Goal: Information Seeking & Learning: Find specific fact

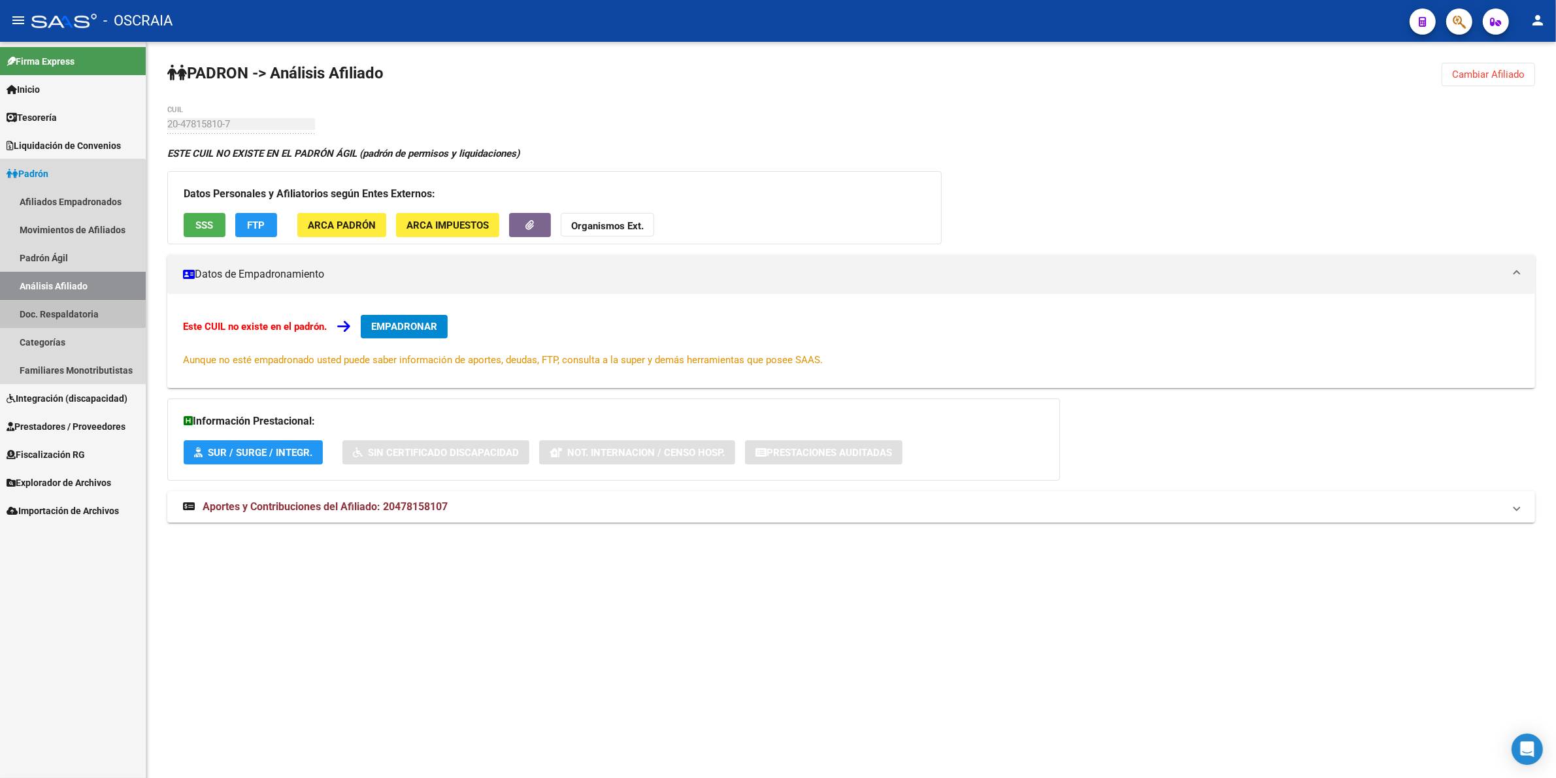
click at [62, 300] on link "Doc. Respaldatoria" at bounding box center [73, 314] width 146 height 28
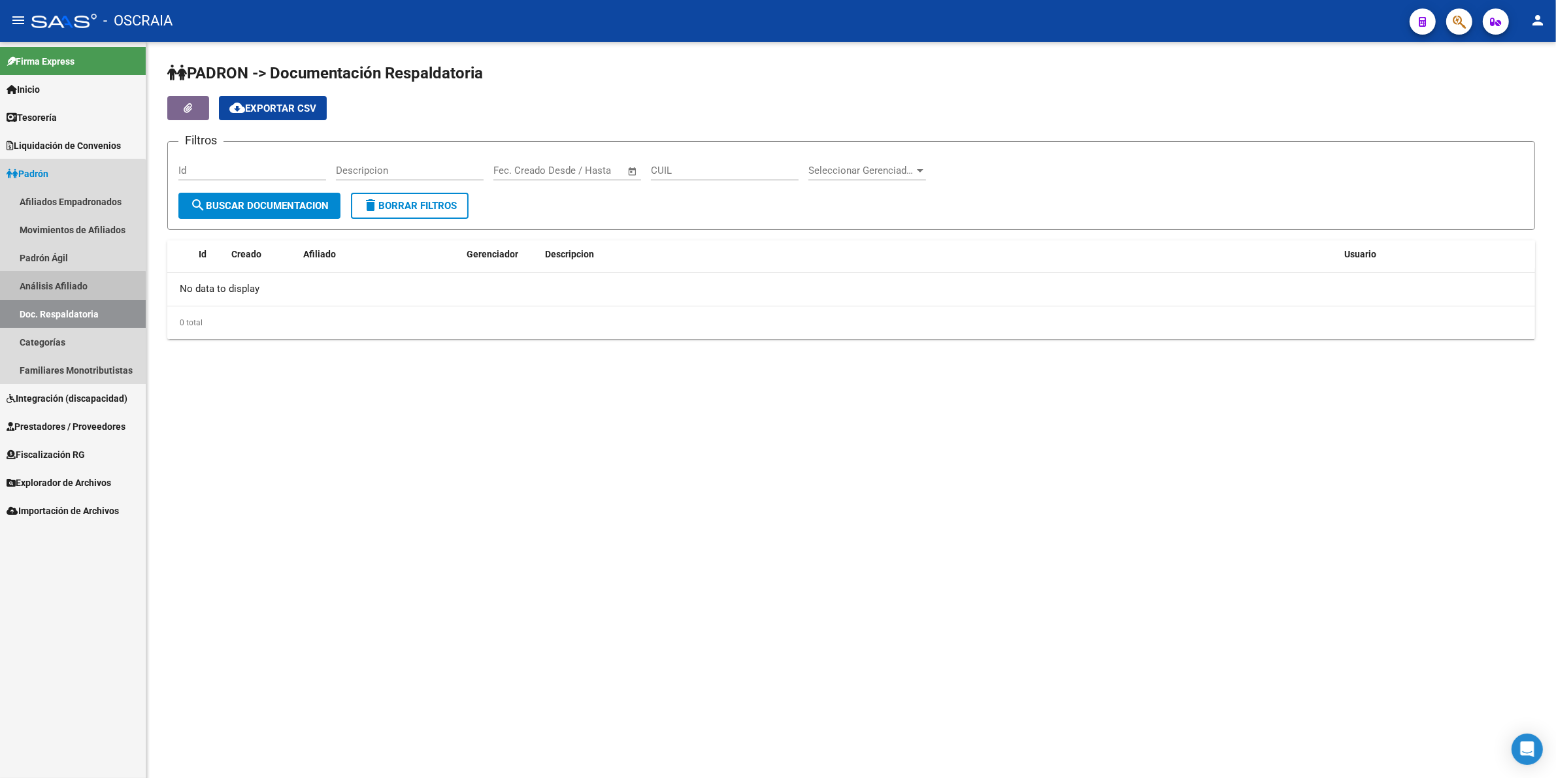
click at [59, 286] on link "Análisis Afiliado" at bounding box center [73, 286] width 146 height 28
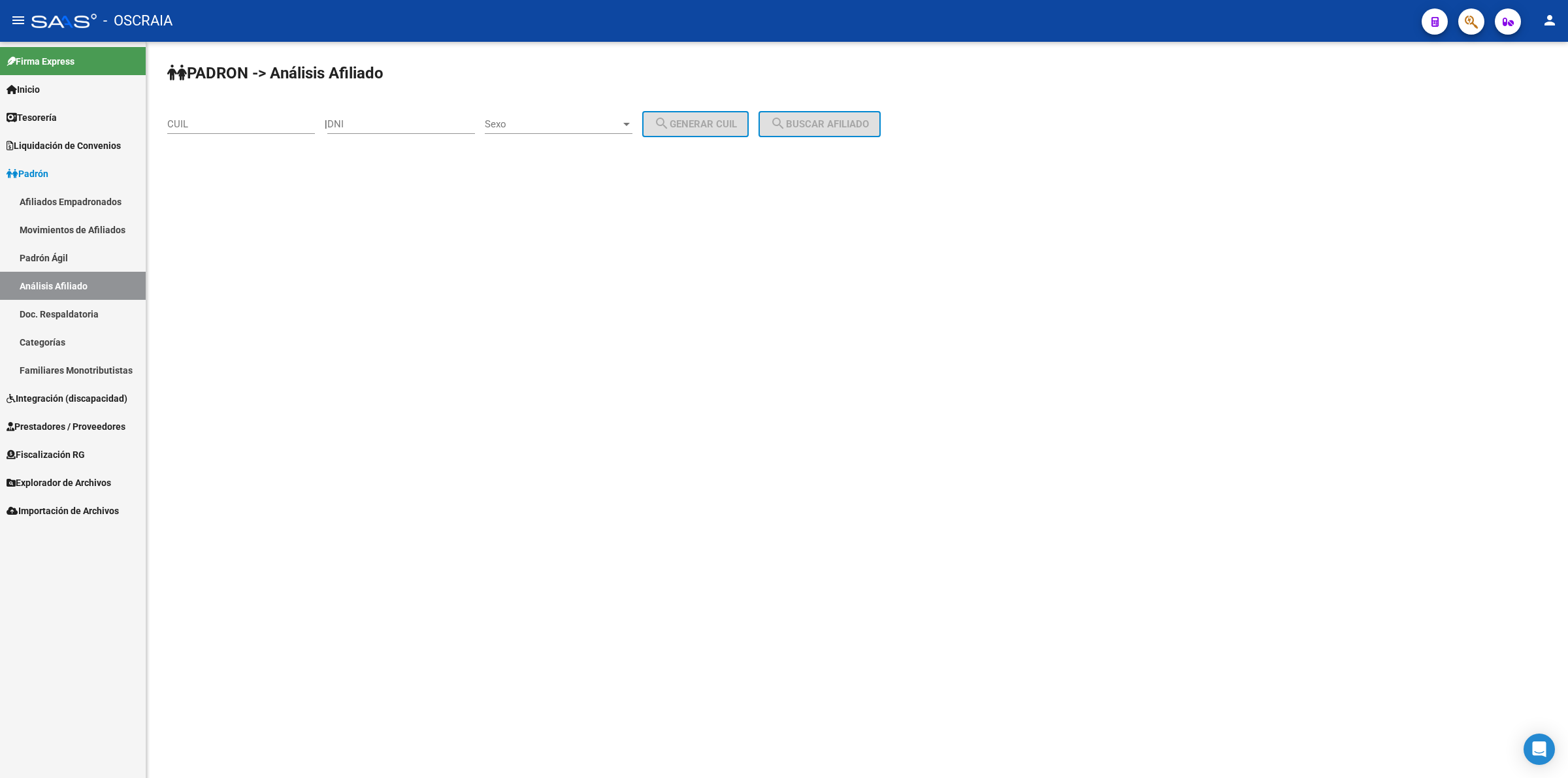
click at [423, 114] on div "DNI" at bounding box center [401, 120] width 148 height 28
click at [419, 126] on input "DNI" at bounding box center [401, 124] width 148 height 12
click at [438, 122] on input "DNI" at bounding box center [401, 124] width 148 height 12
paste input "01680493"
type input "1680493"
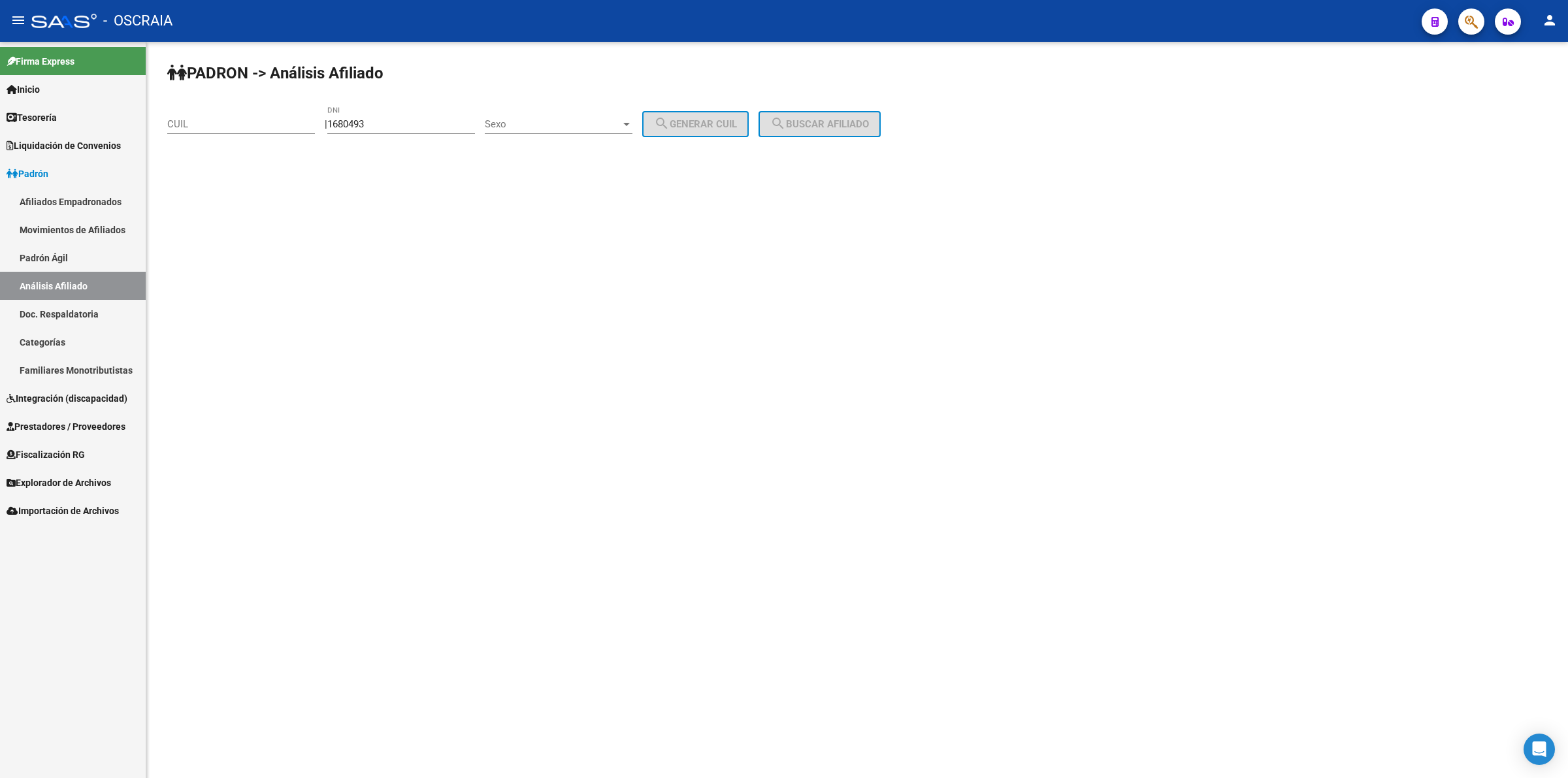
click at [531, 113] on div "Sexo Sexo" at bounding box center [559, 120] width 148 height 28
click at [559, 118] on span "Masculino" at bounding box center [573, 122] width 148 height 29
click at [559, 118] on div "Masculino" at bounding box center [553, 124] width 136 height 12
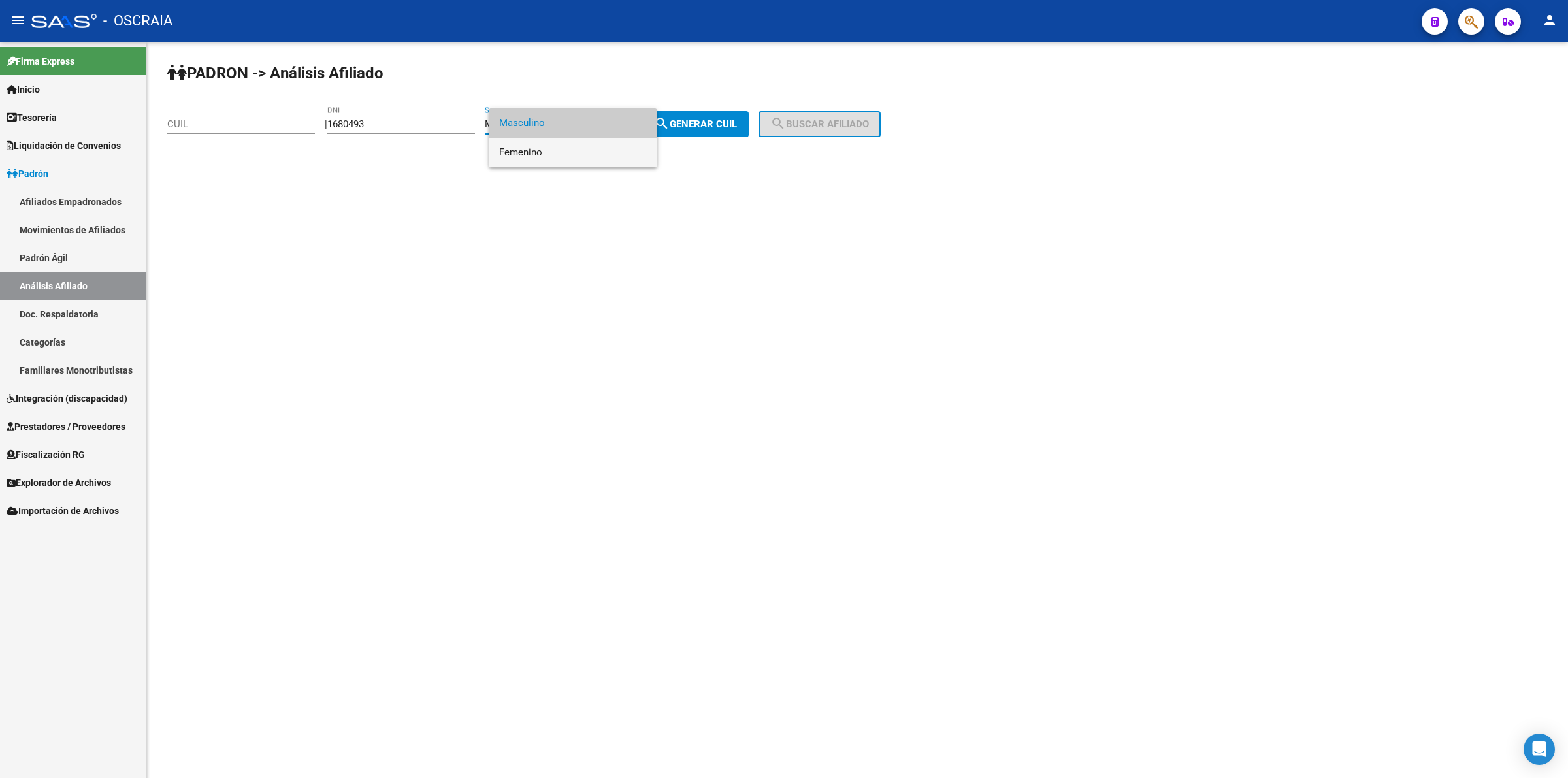
click at [559, 151] on span "Femenino" at bounding box center [573, 152] width 148 height 29
click at [684, 122] on span "search Generar CUIL" at bounding box center [695, 124] width 83 height 12
type input "27-01680493-8"
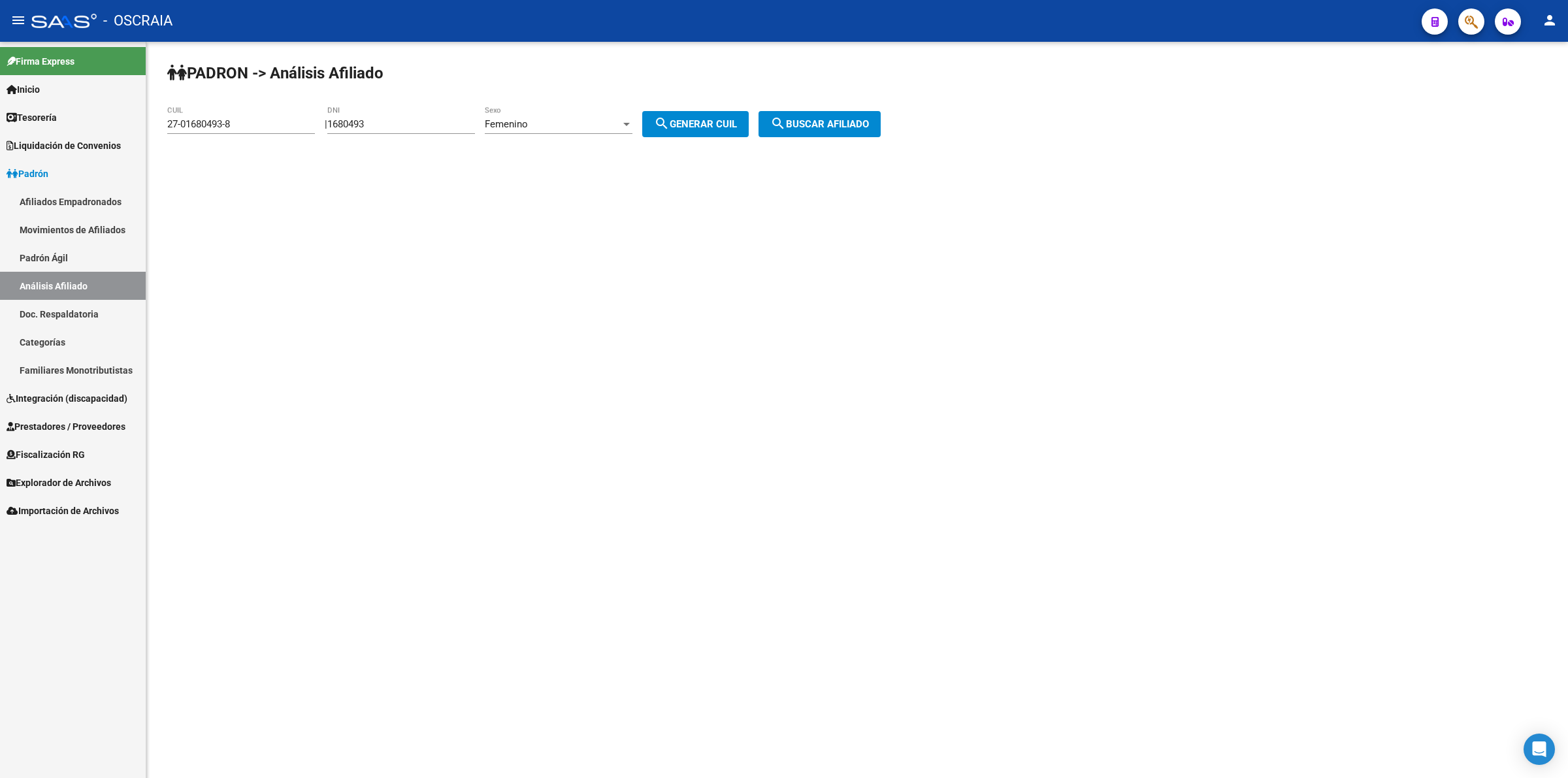
click at [802, 122] on span "search Buscar afiliado" at bounding box center [819, 124] width 99 height 12
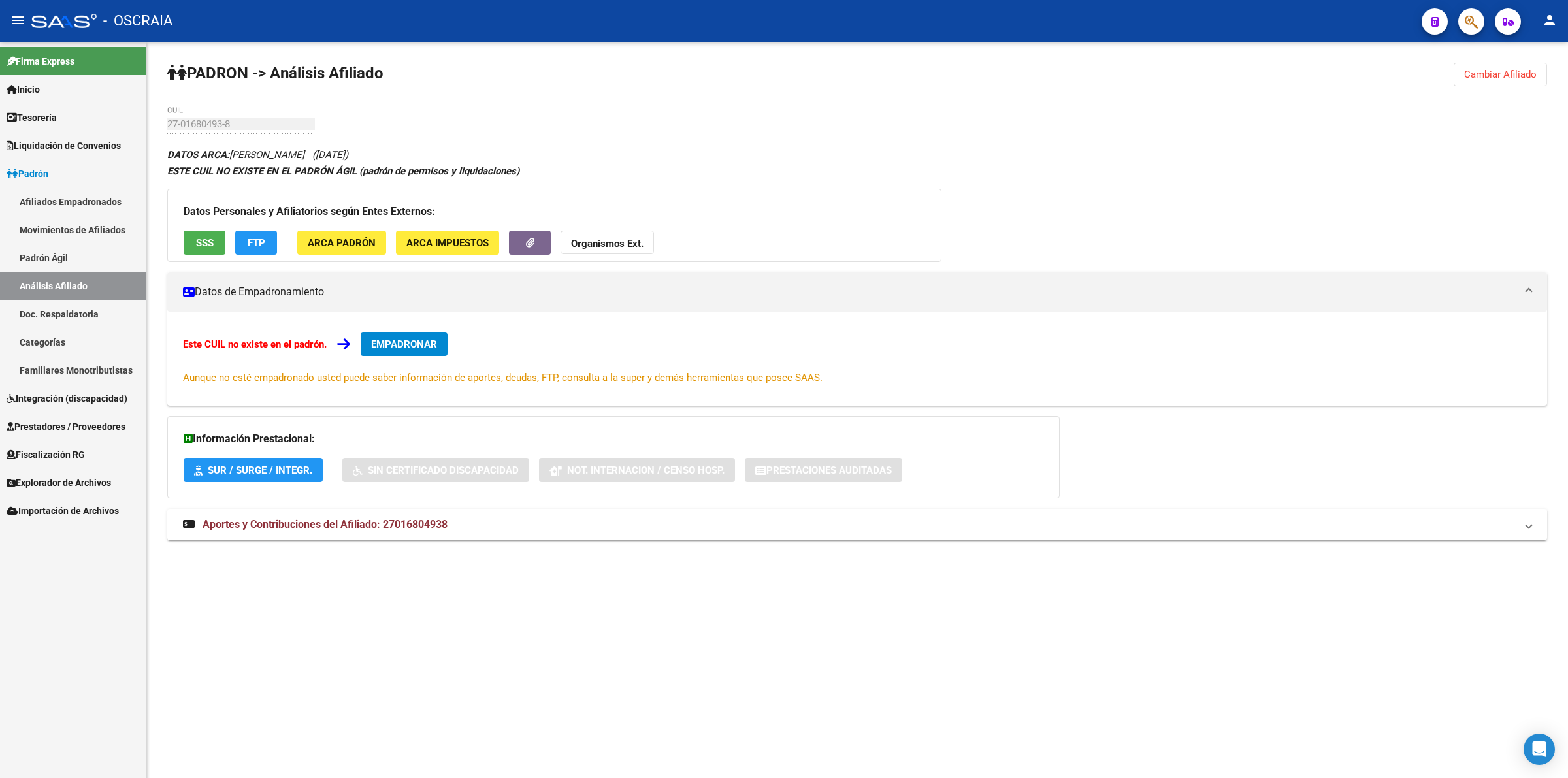
click at [331, 246] on span "ARCA Padrón" at bounding box center [342, 243] width 68 height 12
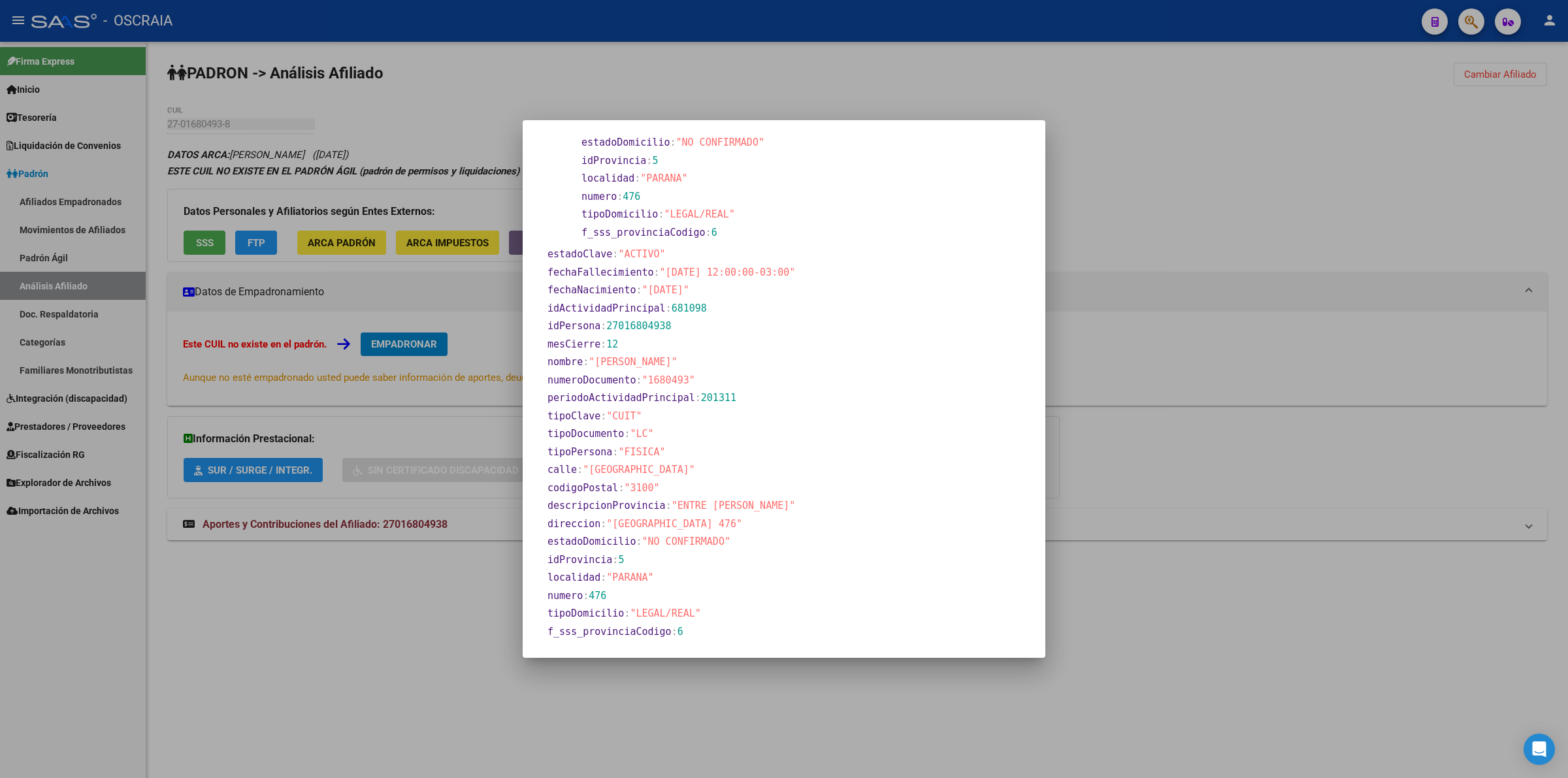
scroll to position [384, 0]
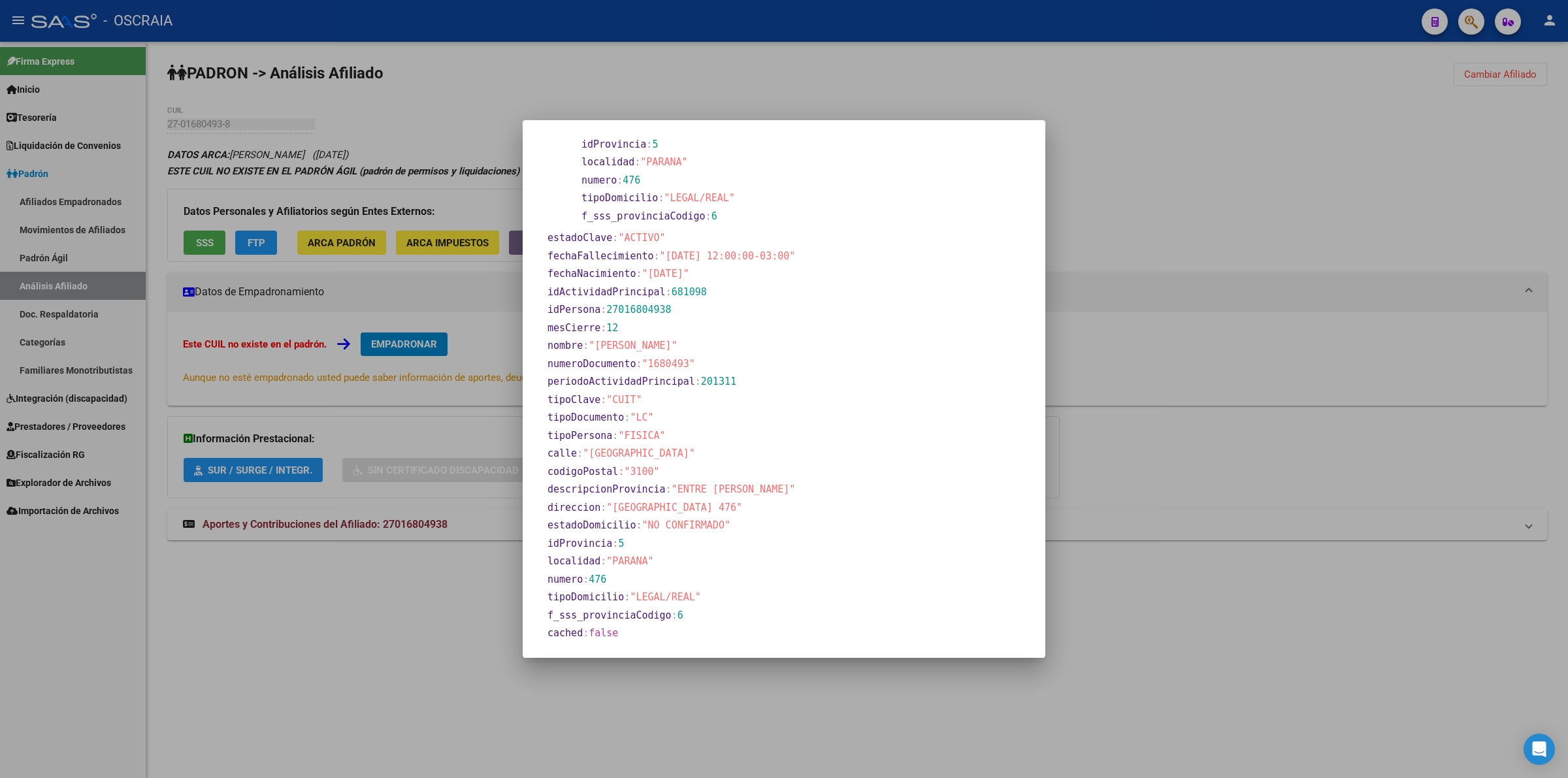
click at [729, 255] on span ""[DATE] 12:00:00-03:00"" at bounding box center [728, 256] width 136 height 12
copy section "fechaFallecimiento : "[DATE] 12:00:00-03:00""
click at [794, 311] on section "idPersona : 27016804938" at bounding box center [788, 310] width 480 height 15
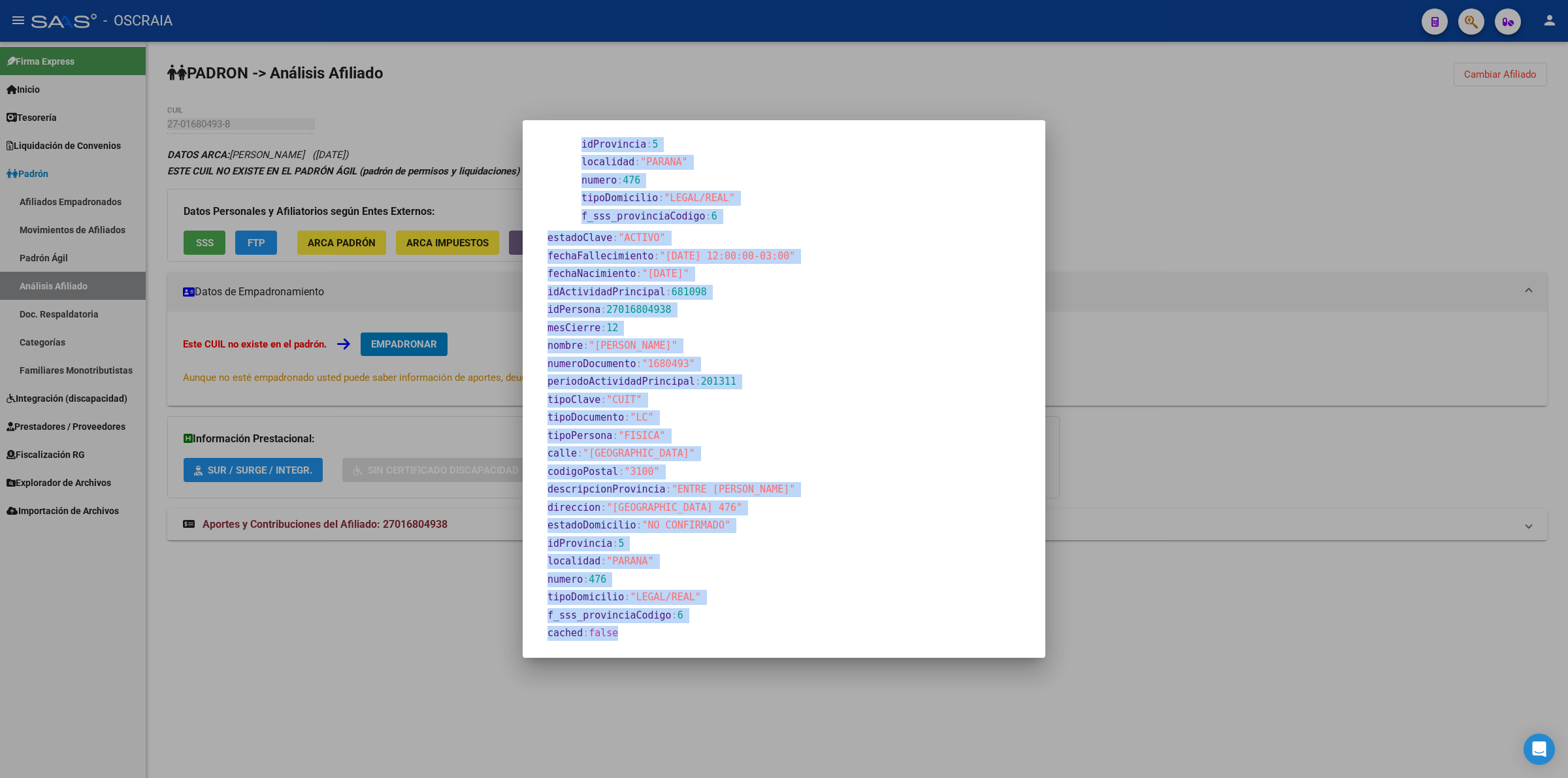
drag, startPoint x: 537, startPoint y: 151, endPoint x: 853, endPoint y: 637, distance: 580.4
click at [853, 637] on mat-dialog-content "apellido : "SANTIAGO" descripcionActividadPrincipal : "SERVICIOS INMOBILIARIOS …" at bounding box center [784, 389] width 523 height 506
copy section "apellido : "SANTIAGO" descripcionActividadPrincipal : "SERVICIOS INMOBILIARIOS …"
click at [669, 269] on span ""[DATE]"" at bounding box center [665, 274] width 47 height 12
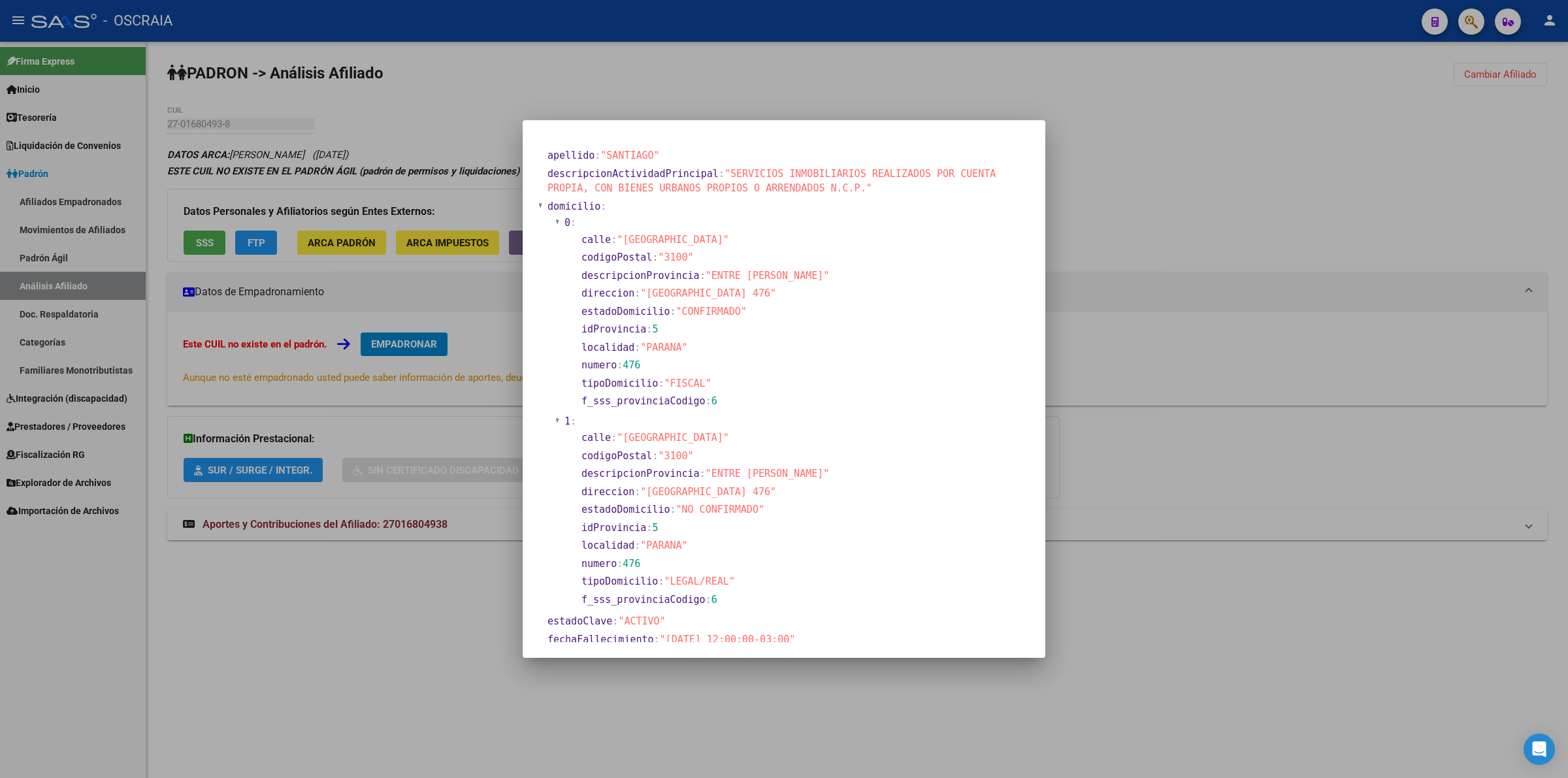
scroll to position [163, 0]
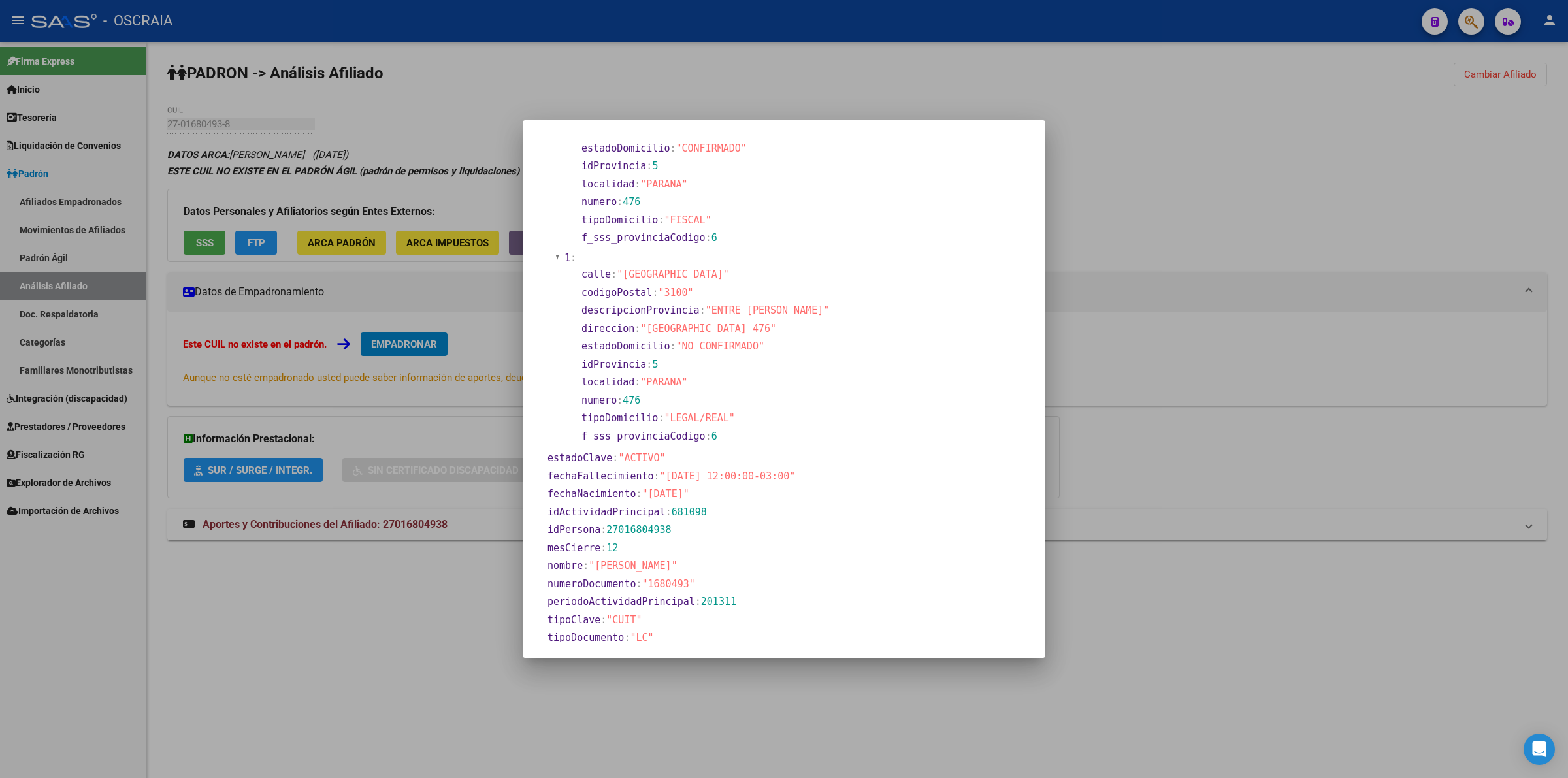
click at [650, 535] on span "27016804938" at bounding box center [638, 530] width 65 height 12
copy span "27016804938"
click at [308, 145] on div at bounding box center [784, 389] width 1568 height 778
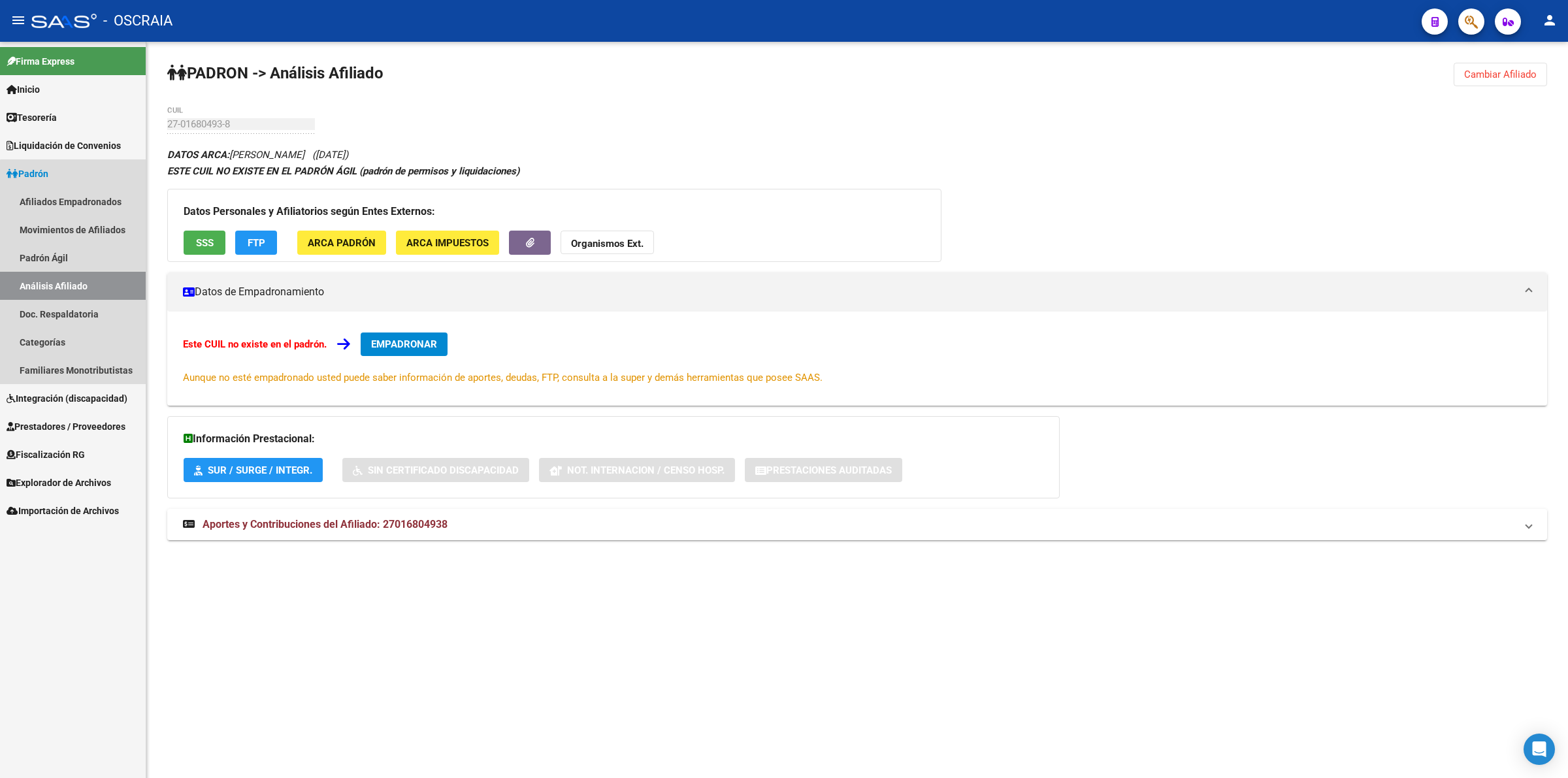
click at [89, 274] on link "Análisis Afiliado" at bounding box center [73, 286] width 146 height 28
click at [75, 263] on link "Padrón Ágil" at bounding box center [73, 258] width 146 height 28
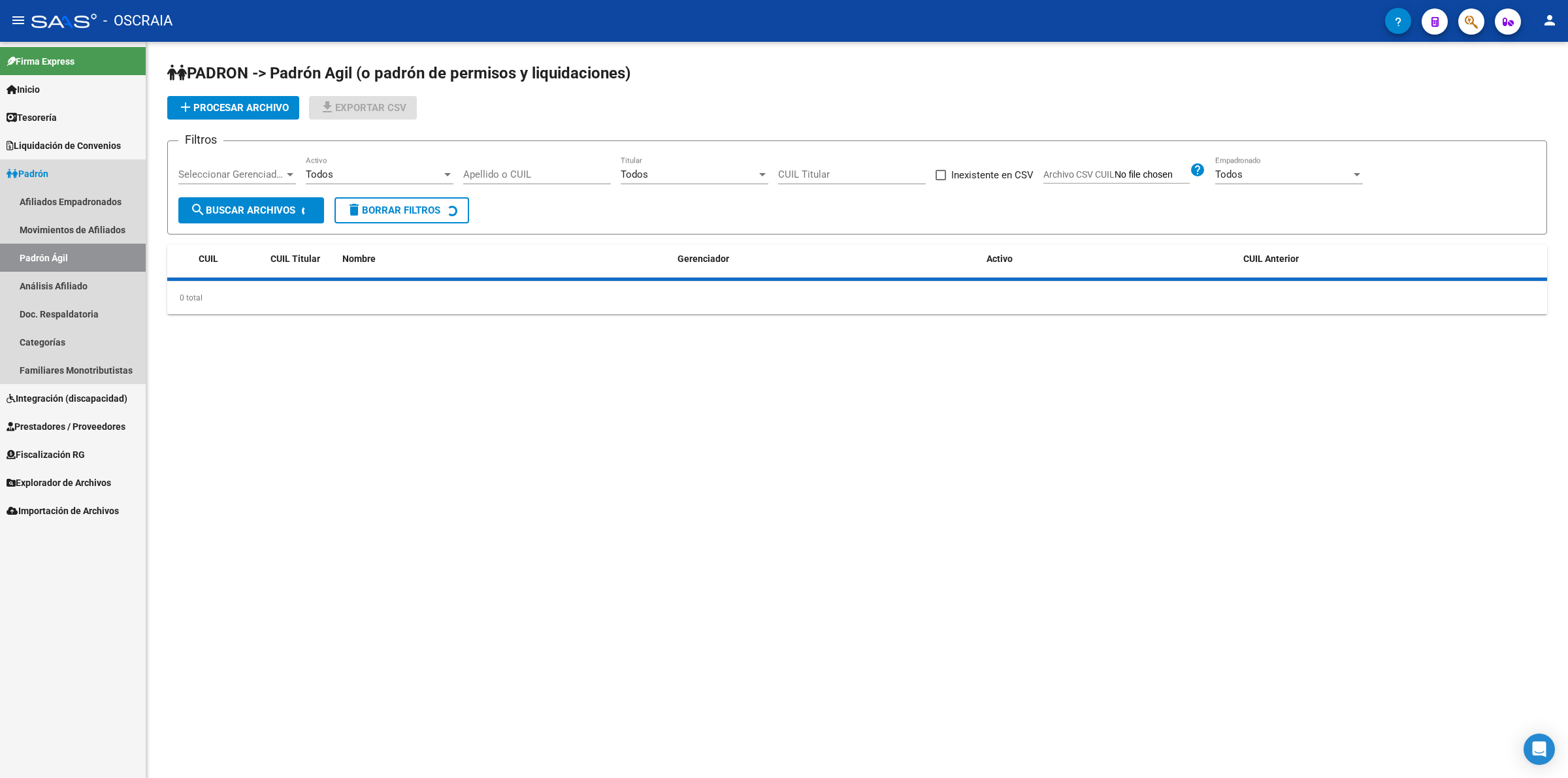
click at [74, 270] on link "Padrón Ágil" at bounding box center [73, 258] width 146 height 28
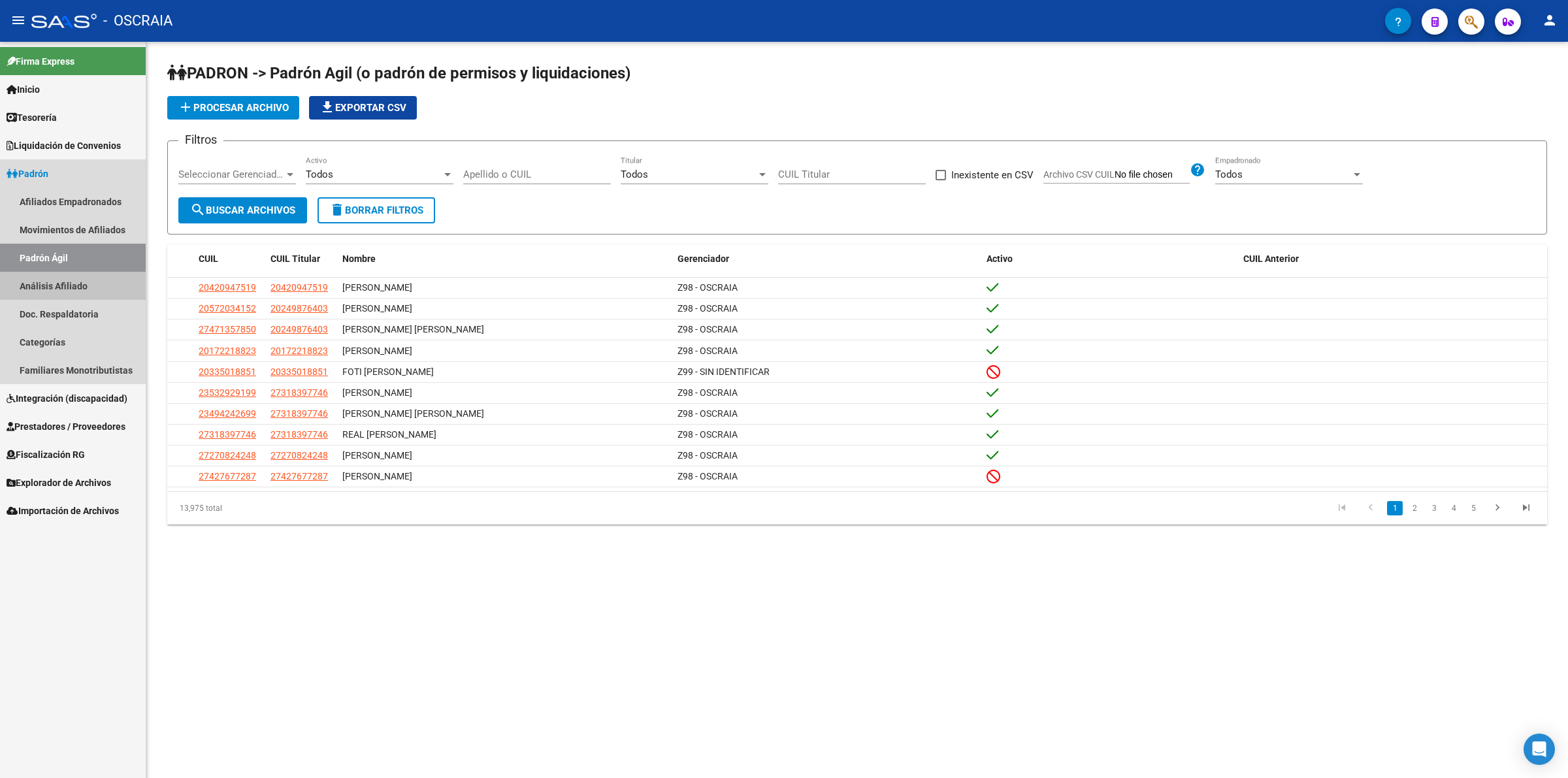
click at [87, 282] on link "Análisis Afiliado" at bounding box center [73, 286] width 146 height 28
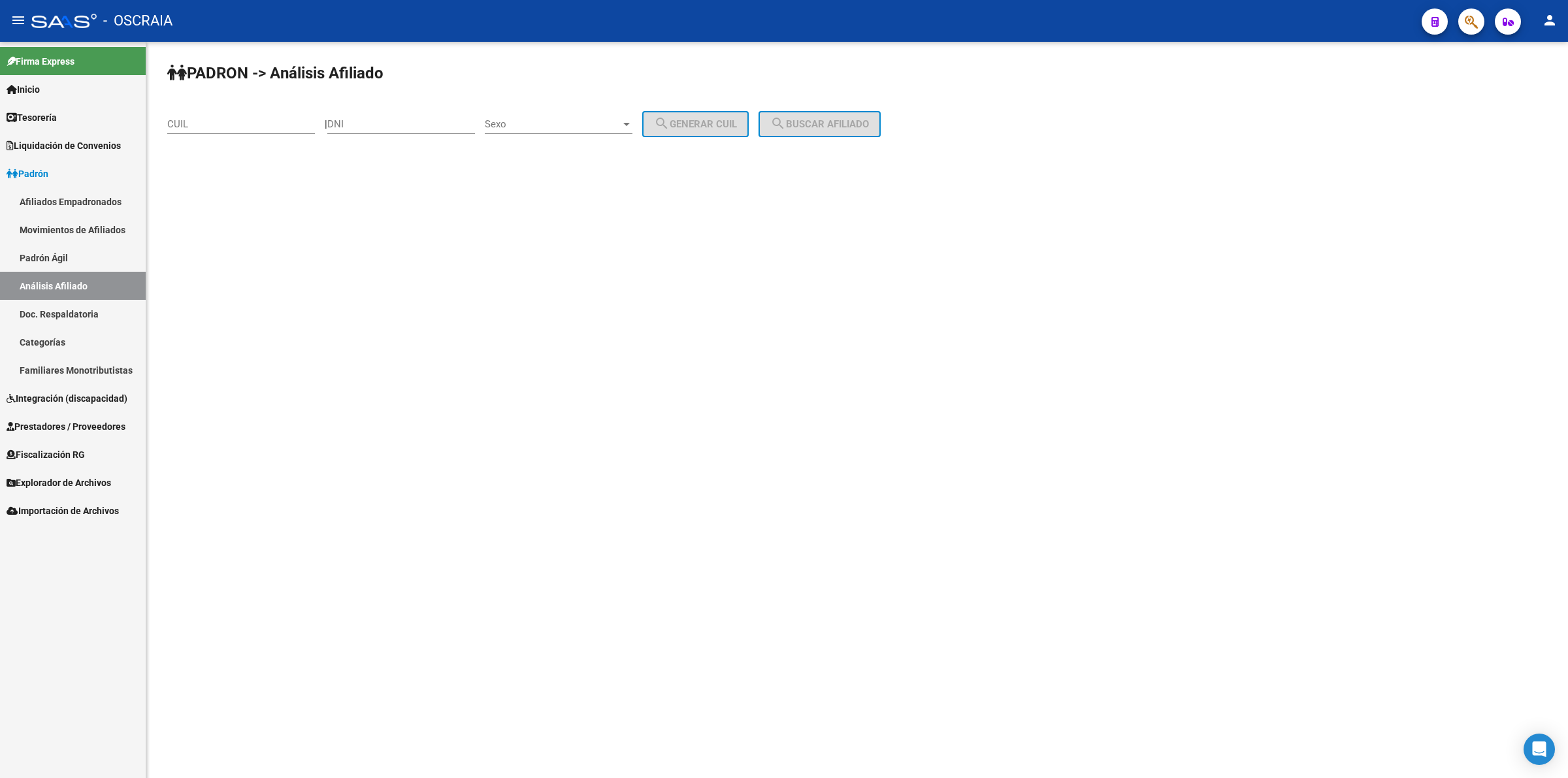
click at [405, 118] on input "DNI" at bounding box center [401, 124] width 148 height 12
paste input "3224174"
type input "3224174"
click at [510, 123] on span "Sexo" at bounding box center [553, 124] width 136 height 12
drag, startPoint x: 560, startPoint y: 123, endPoint x: 569, endPoint y: 124, distance: 8.6
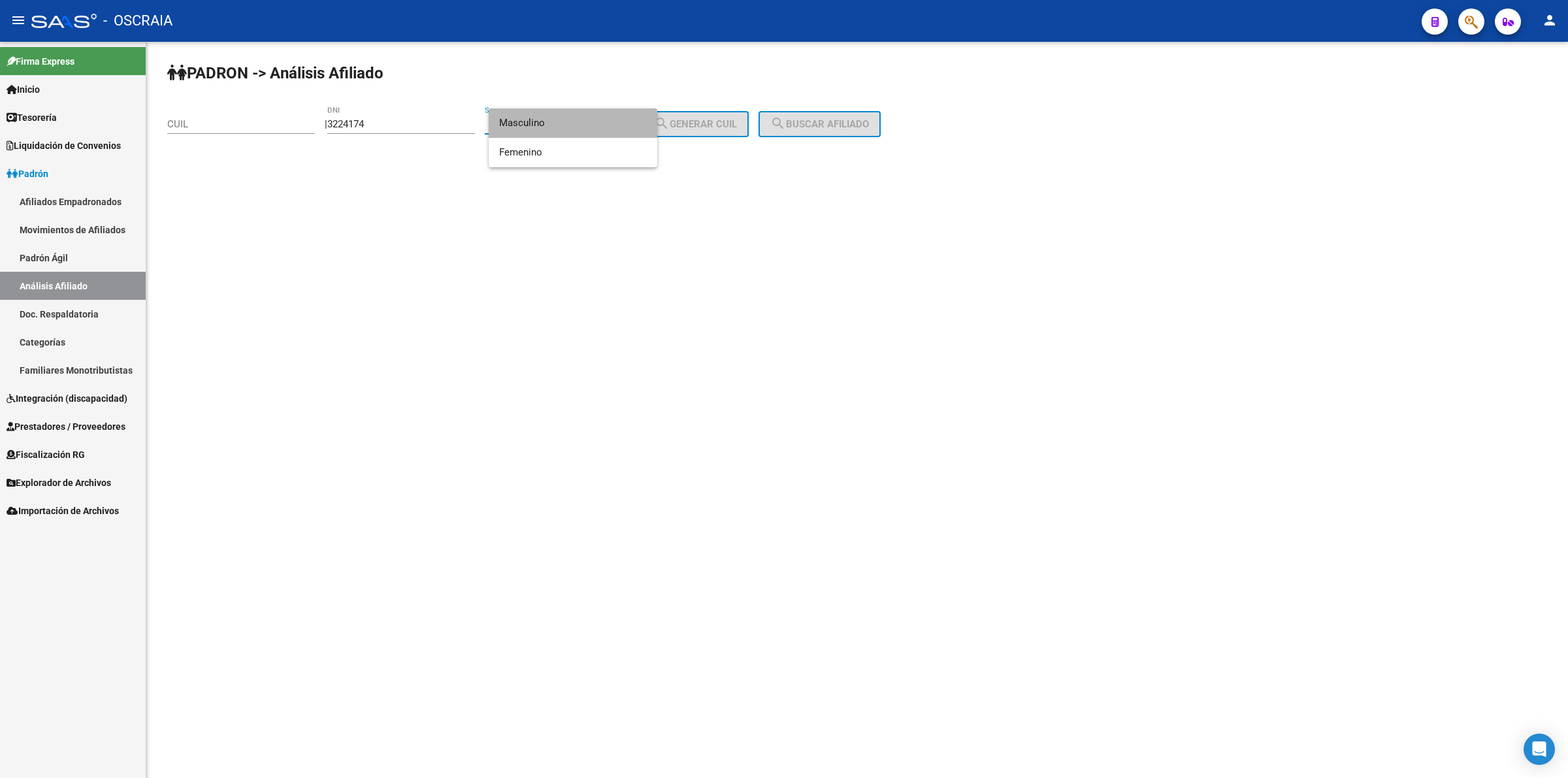
click at [560, 122] on span "Masculino" at bounding box center [573, 122] width 148 height 29
click at [735, 131] on button "search Generar CUIL" at bounding box center [695, 124] width 107 height 26
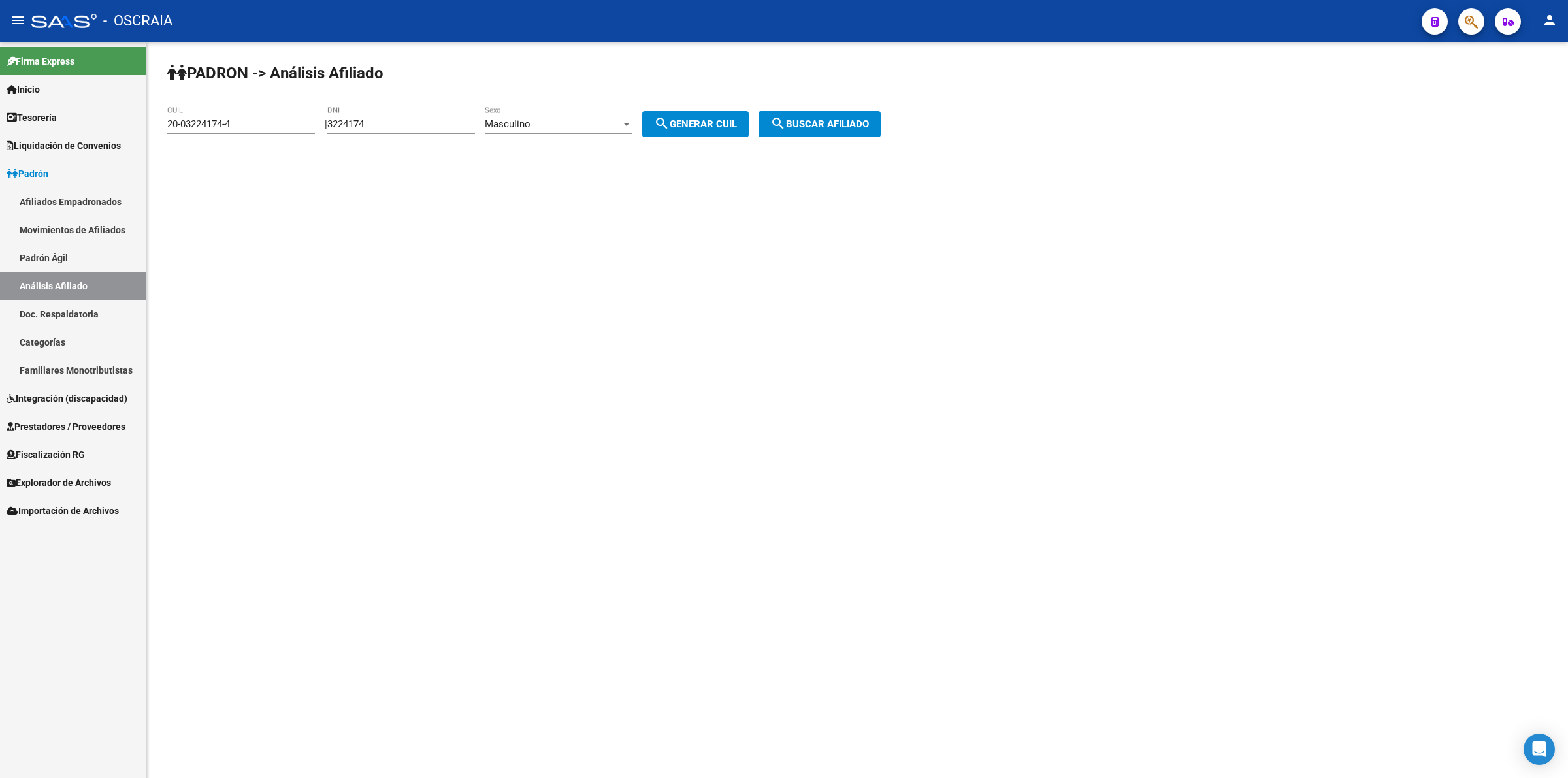
click at [574, 103] on div "PADRON -> Análisis Afiliado 20-03224174-4 CUIL | 3224174 DNI Masculino Sexo sea…" at bounding box center [857, 110] width 1422 height 137
click at [562, 138] on div "Masculino Sexo" at bounding box center [559, 126] width 148 height 41
click at [562, 123] on div "Masculino" at bounding box center [553, 124] width 136 height 12
click at [555, 154] on span "Femenino" at bounding box center [573, 152] width 148 height 29
click at [691, 123] on span "search Generar CUIL" at bounding box center [695, 124] width 83 height 12
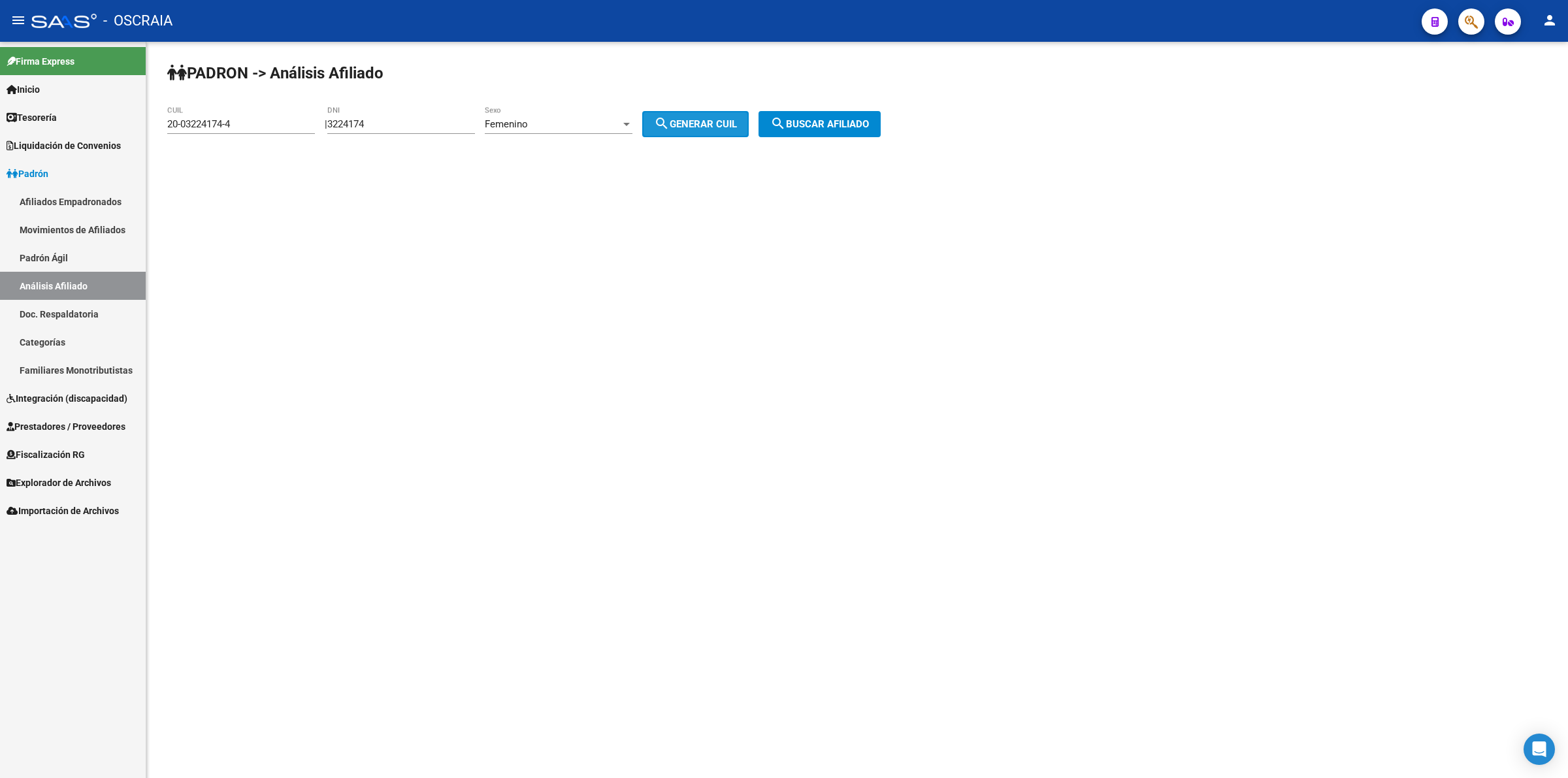
type input "27-03224174-9"
click at [851, 112] on button "search Buscar afiliado" at bounding box center [820, 124] width 122 height 26
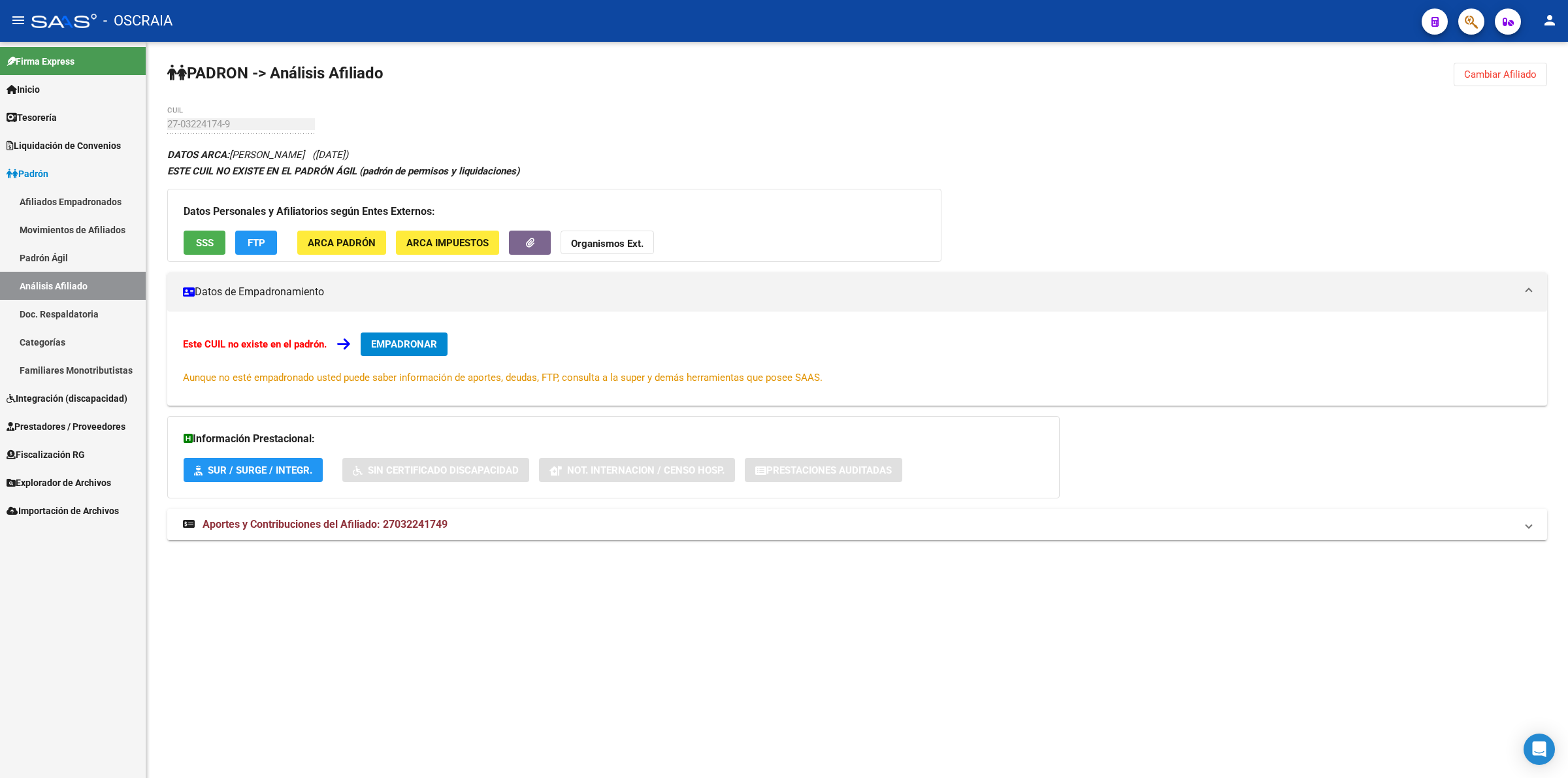
click at [345, 234] on button "ARCA Padrón" at bounding box center [341, 243] width 89 height 24
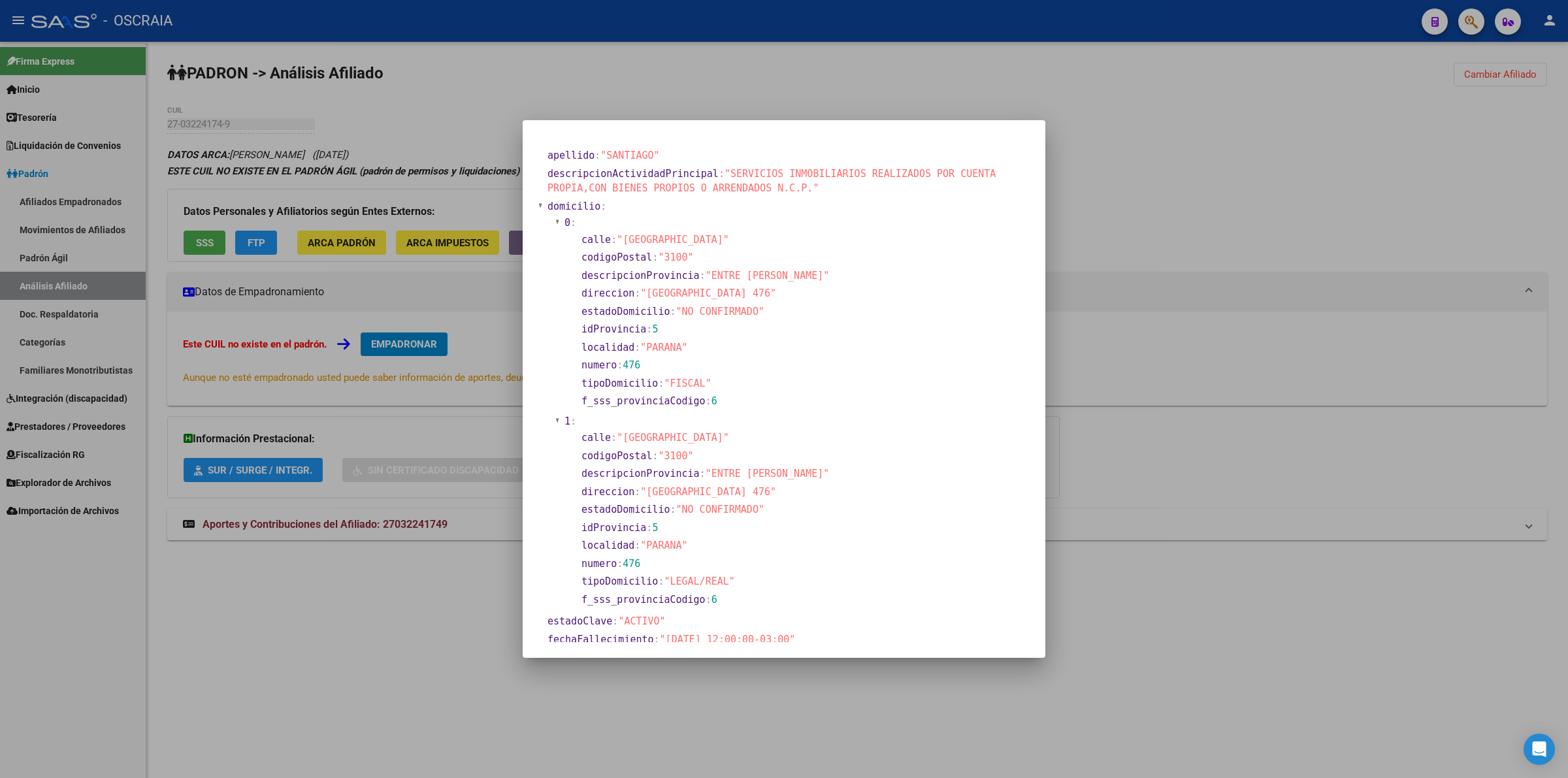
click at [738, 339] on section "localidad : "PARANA"" at bounding box center [802, 348] width 445 height 18
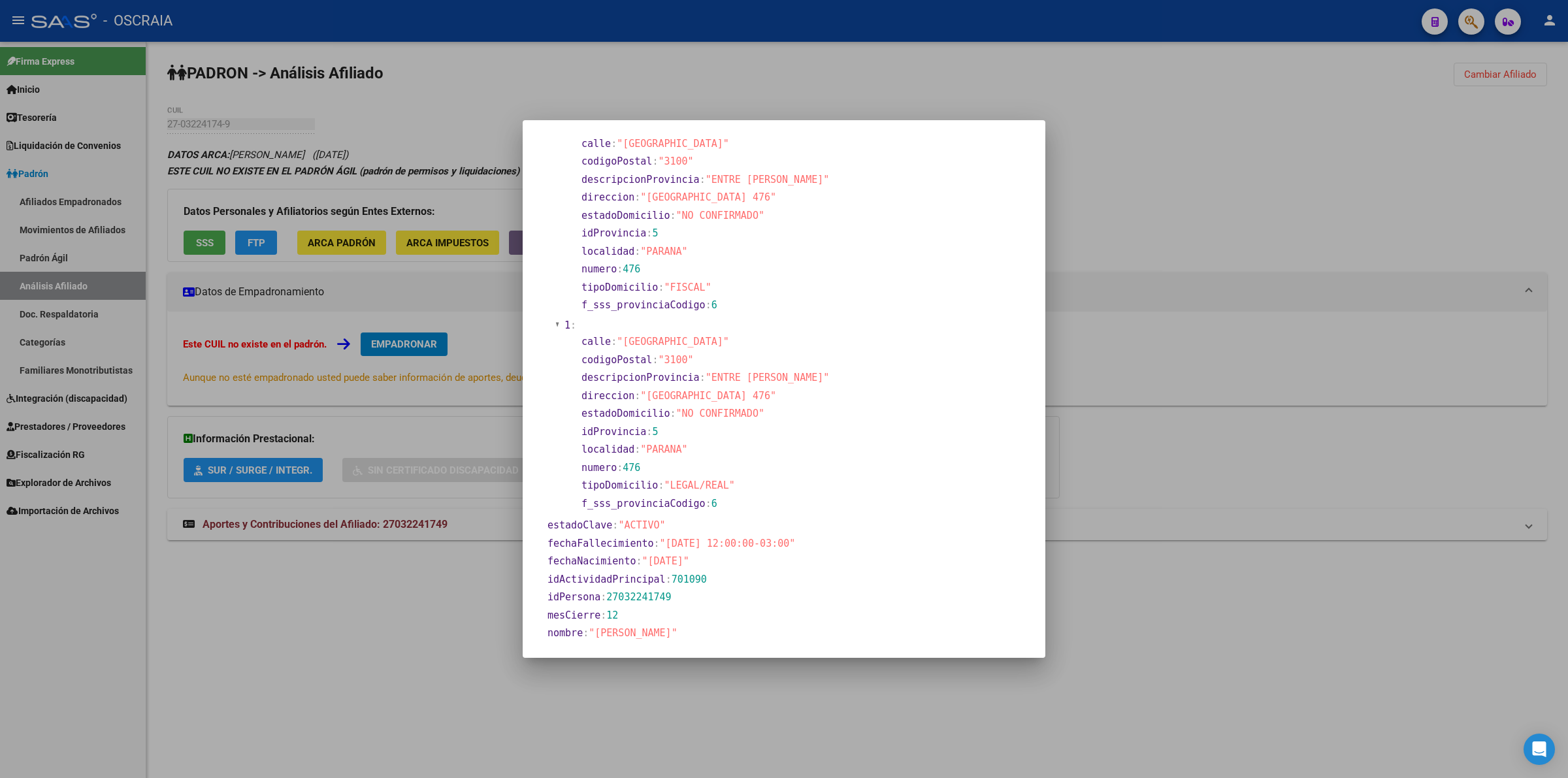
scroll to position [384, 0]
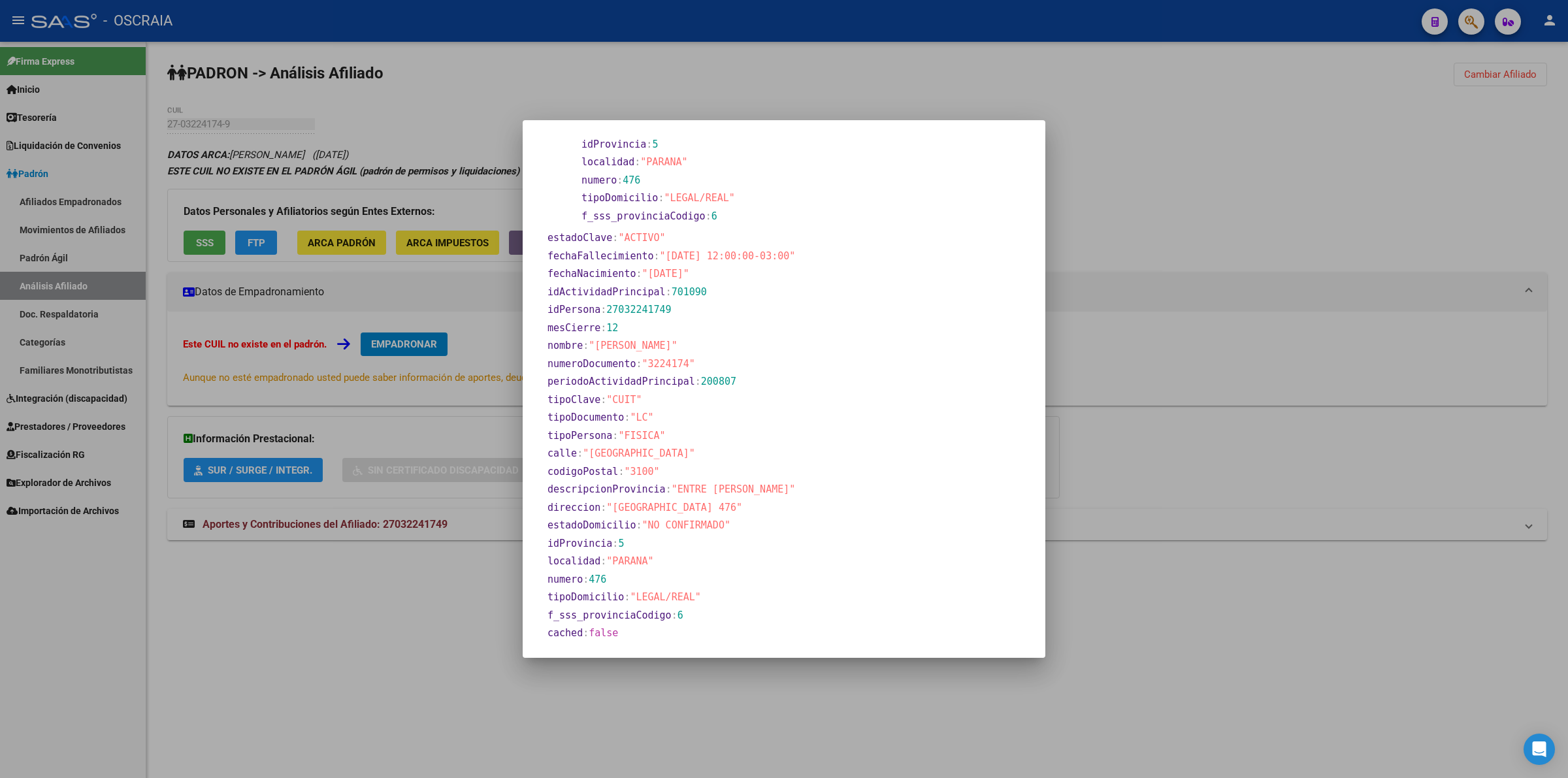
drag, startPoint x: 548, startPoint y: 159, endPoint x: 856, endPoint y: 633, distance: 565.3
click at [848, 638] on section "apellido : "SANTIAGO" descripcionActividadPrincipal : "SERVICIOS INMOBILIARIOS …" at bounding box center [783, 203] width 491 height 880
copy section "apellido : "SANTIAGO" descripcionActividadPrincipal : "SERVICIOS INMOBILIARIOS …"
